Goal: Find specific page/section: Find specific page/section

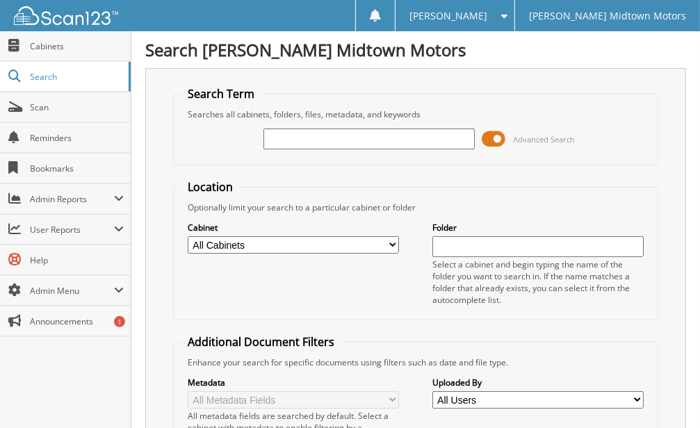
click at [387, 135] on input "text" at bounding box center [369, 139] width 211 height 21
type input "e39524"
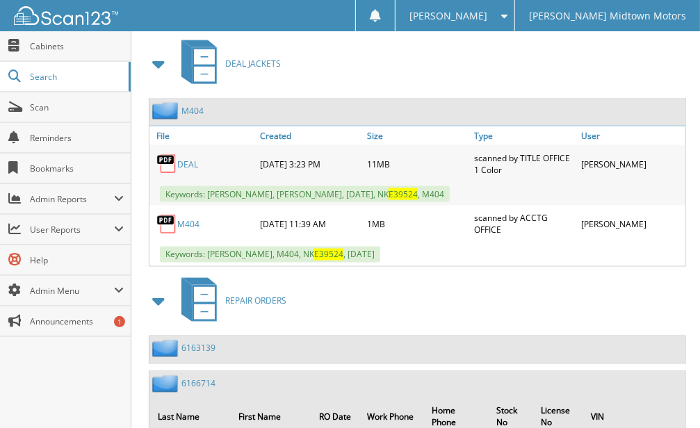
scroll to position [834, 0]
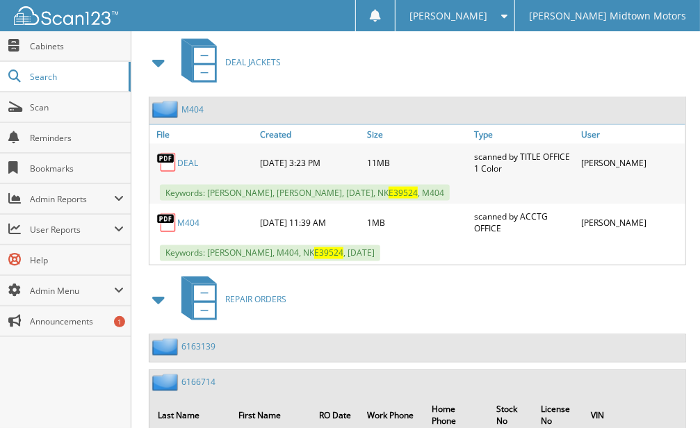
click at [185, 157] on link "DEAL" at bounding box center [187, 163] width 21 height 12
click at [188, 157] on link "DEAL" at bounding box center [187, 163] width 21 height 12
click at [185, 157] on link "DEAL" at bounding box center [187, 163] width 21 height 12
